Goal: Use online tool/utility: Utilize a website feature to perform a specific function

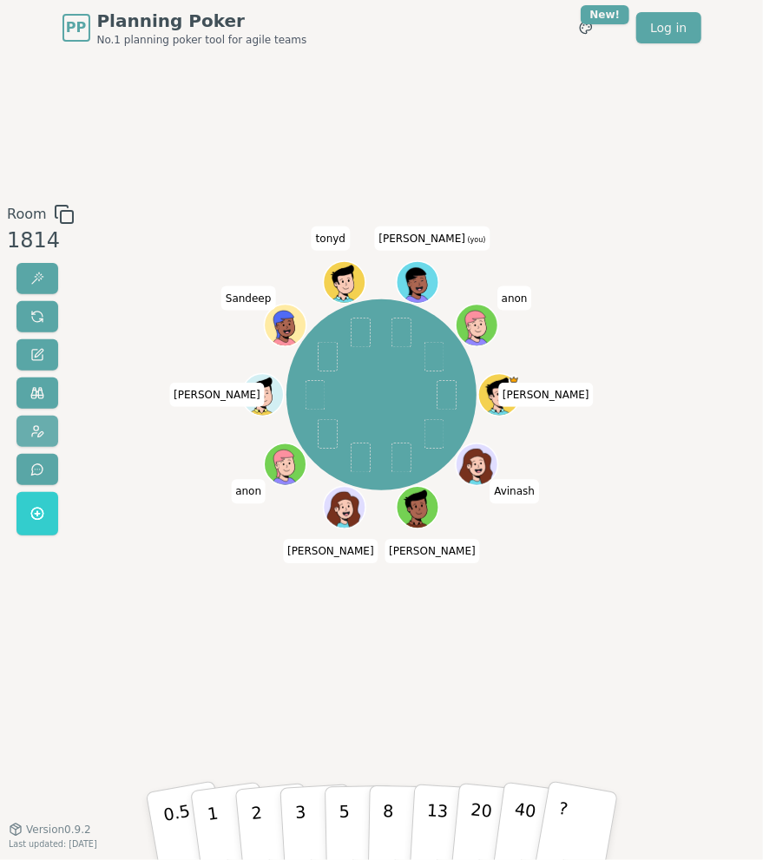
click at [42, 421] on button at bounding box center [37, 431] width 42 height 31
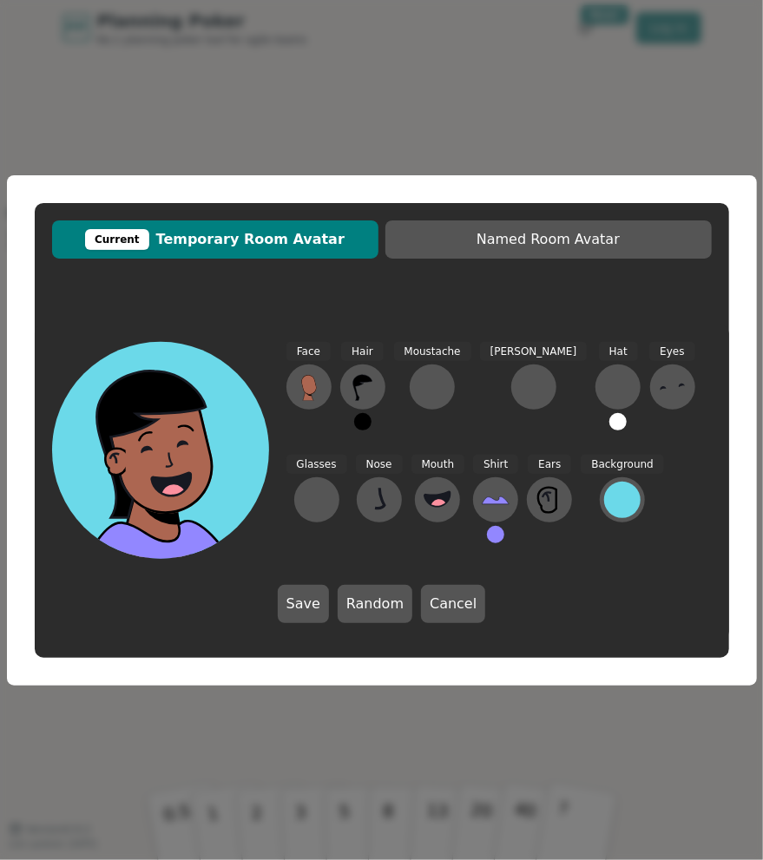
click at [153, 711] on div "Current Temporary Room Avatar Named Room Avatar Face Hair Moustache [PERSON_NAM…" at bounding box center [381, 430] width 763 height 860
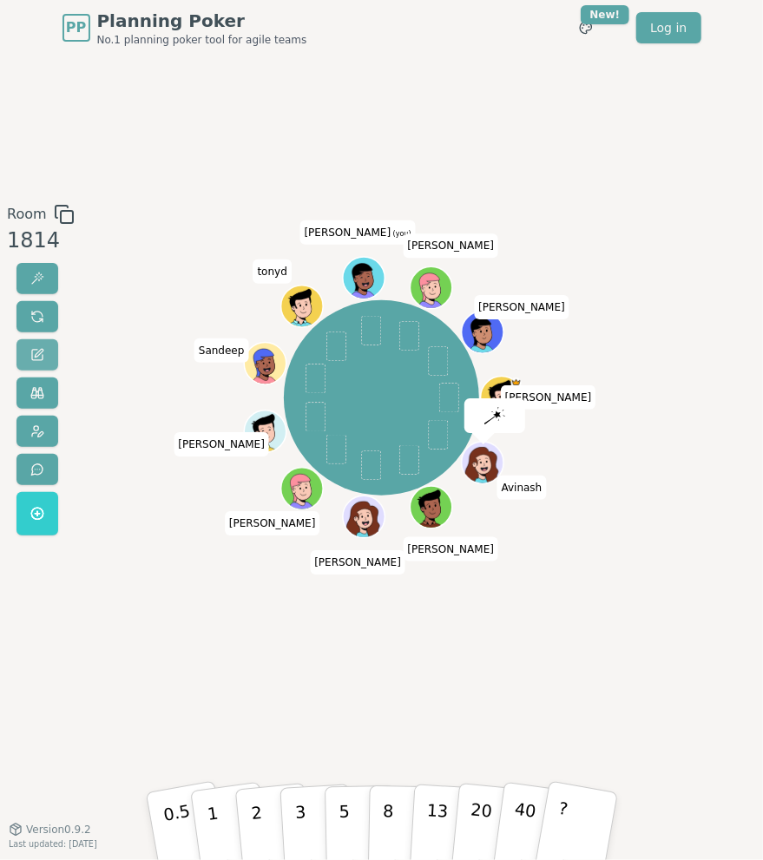
click at [36, 359] on span at bounding box center [37, 355] width 14 height 14
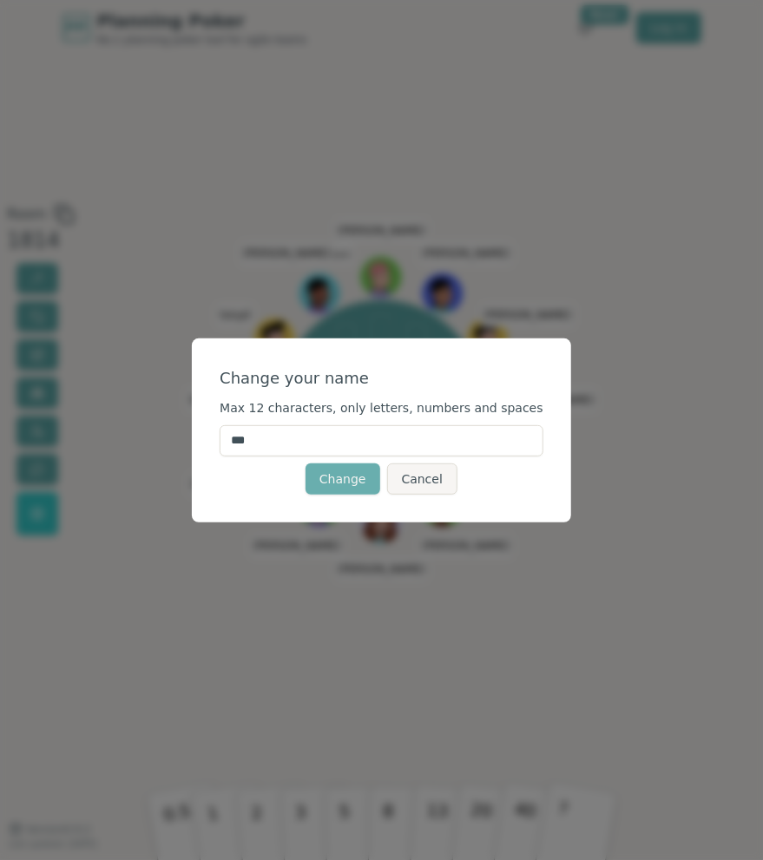
click at [368, 476] on button "Change" at bounding box center [343, 478] width 75 height 31
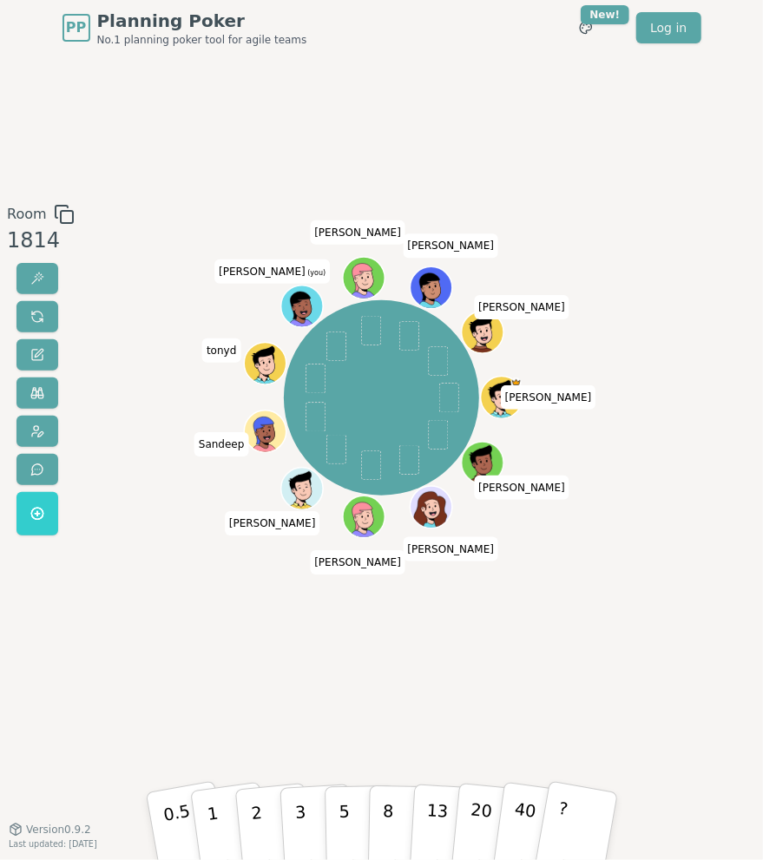
click at [693, 545] on div "Room 1814 [PERSON_NAME] [PERSON_NAME] [PERSON_NAME] [PERSON_NAME] tonyd [PERSON…" at bounding box center [381, 442] width 763 height 477
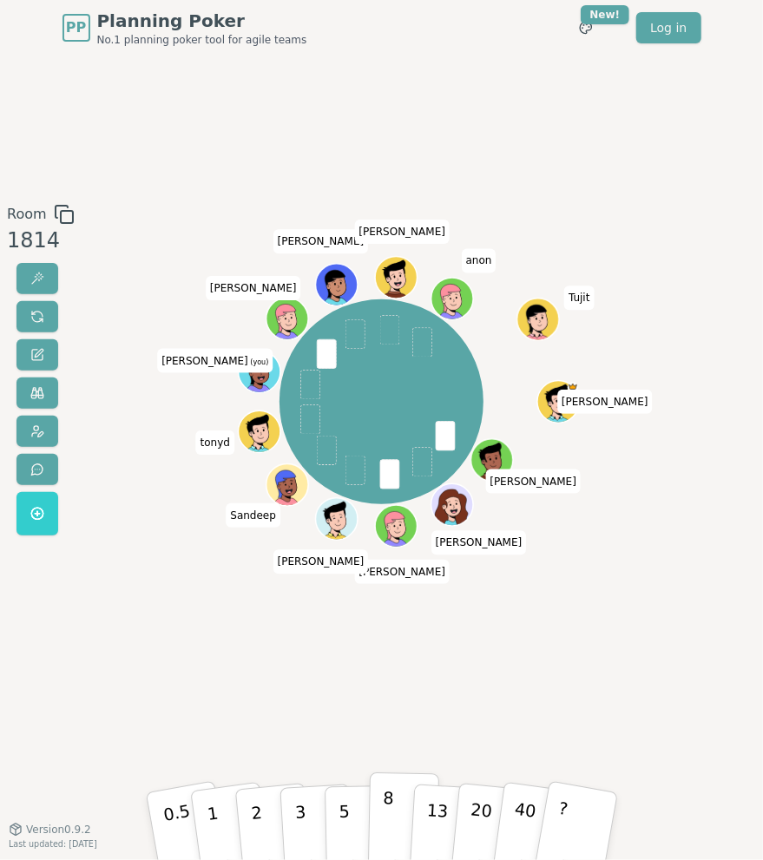
click at [398, 838] on button "8" at bounding box center [402, 825] width 71 height 106
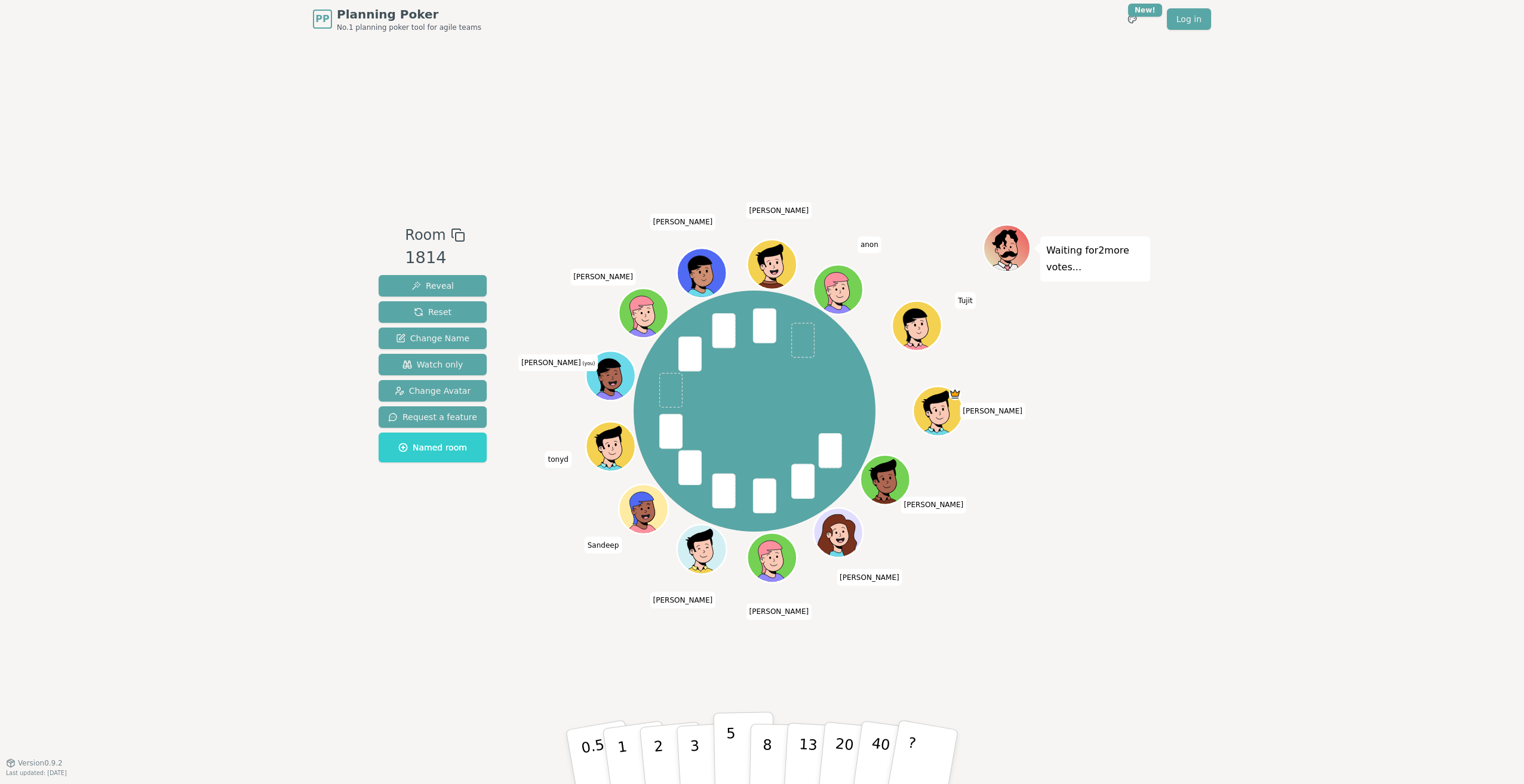
click at [735, 743] on button "5" at bounding box center [744, 757] width 61 height 91
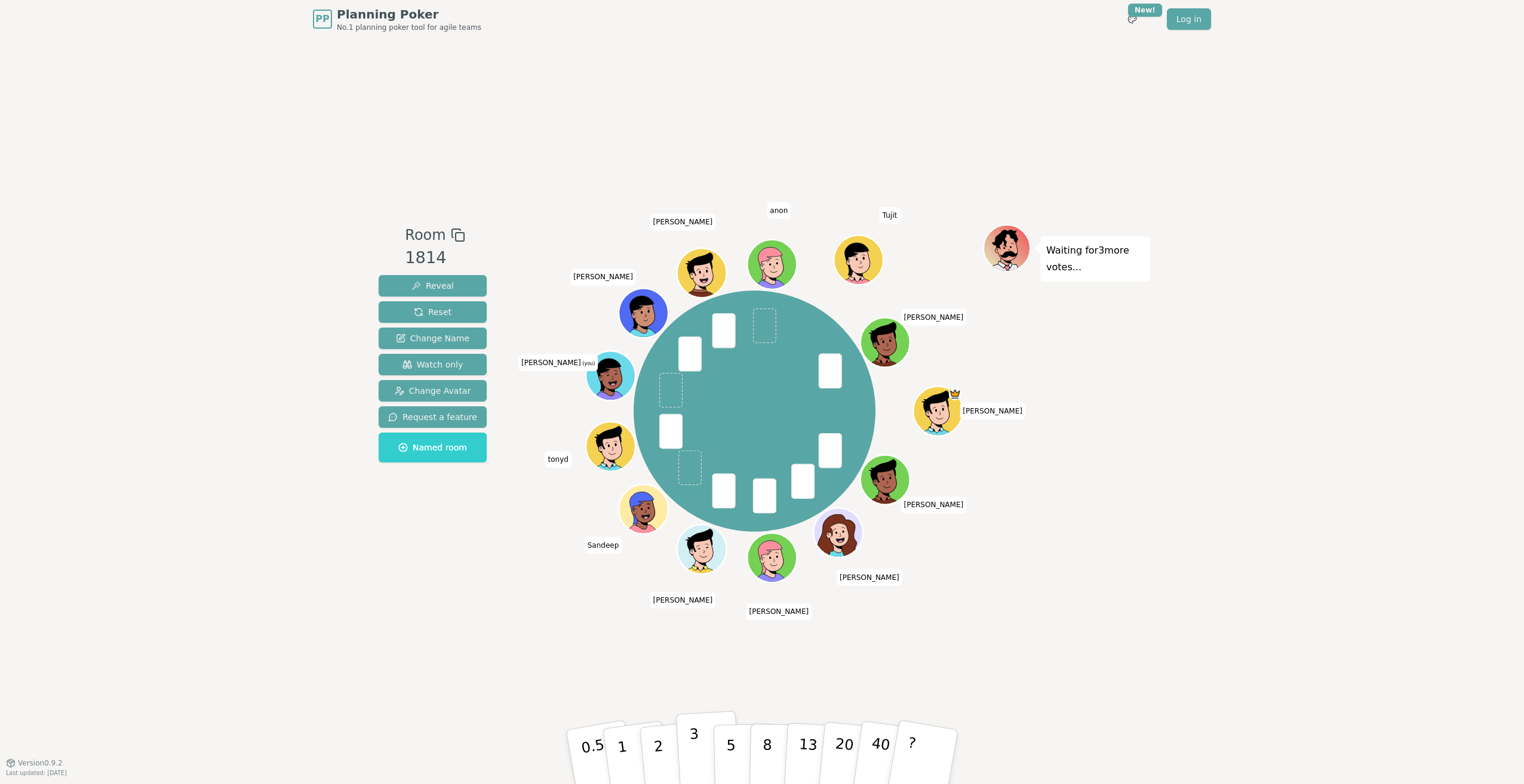
click at [689, 760] on button "3" at bounding box center [708, 757] width 65 height 93
click at [727, 752] on p "5" at bounding box center [731, 758] width 10 height 65
